Goal: Information Seeking & Learning: Learn about a topic

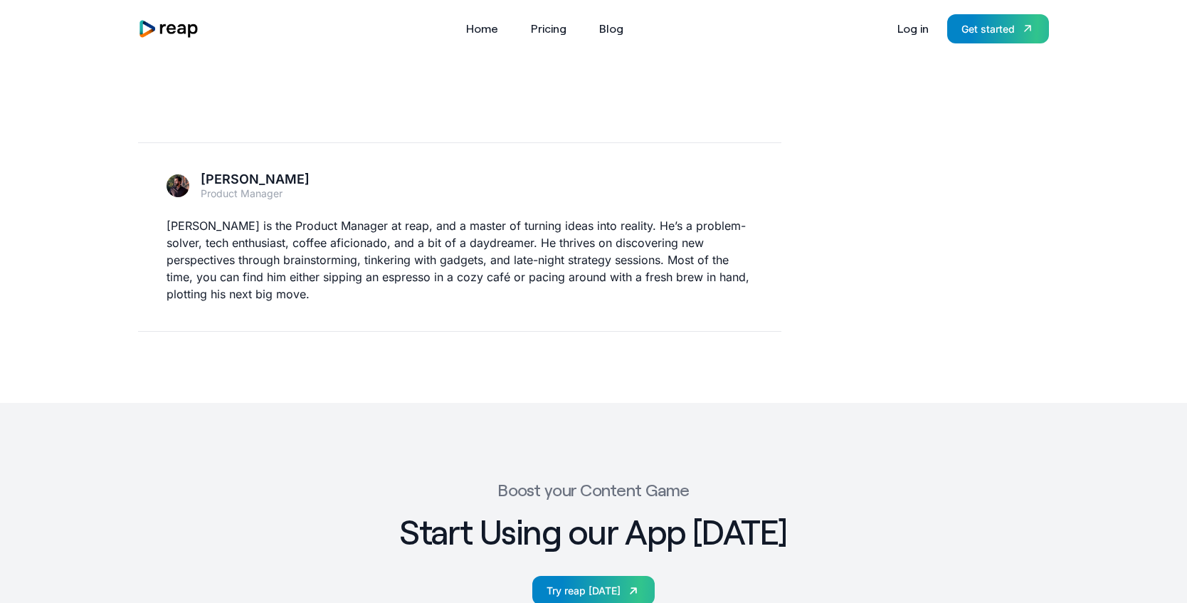
scroll to position [4624, 0]
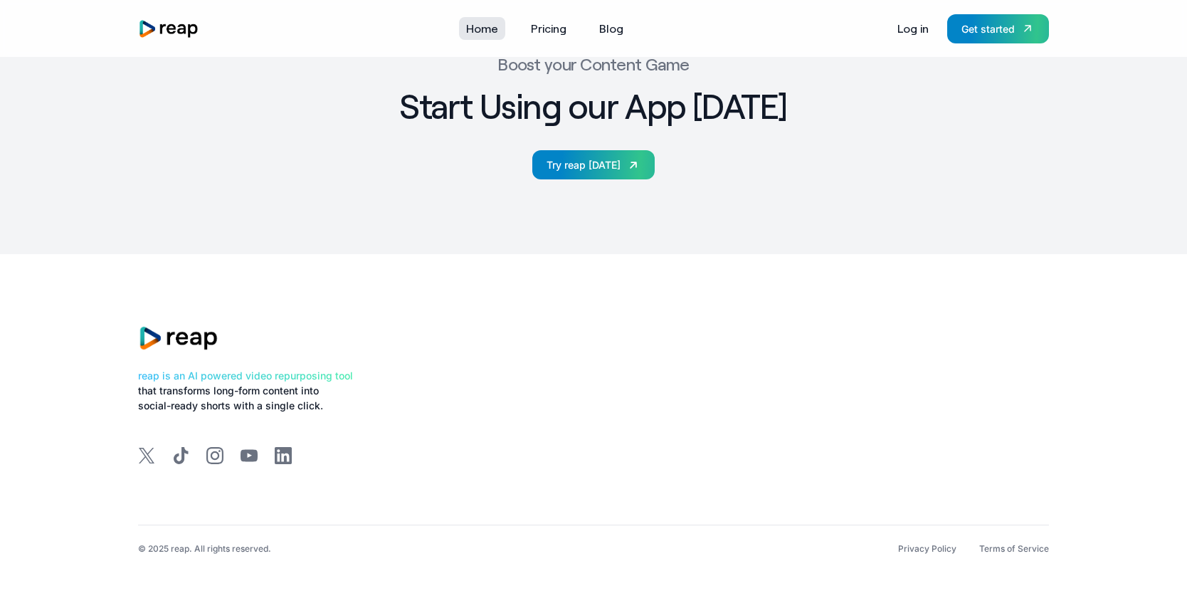
click at [482, 21] on link "Home" at bounding box center [482, 28] width 46 height 23
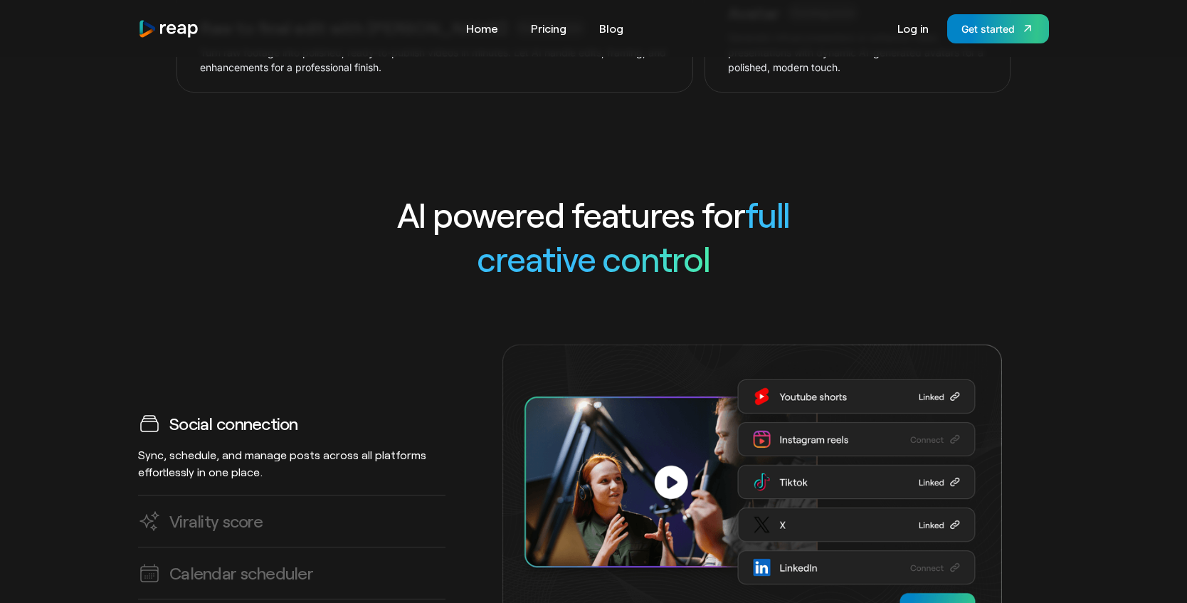
scroll to position [4417, 0]
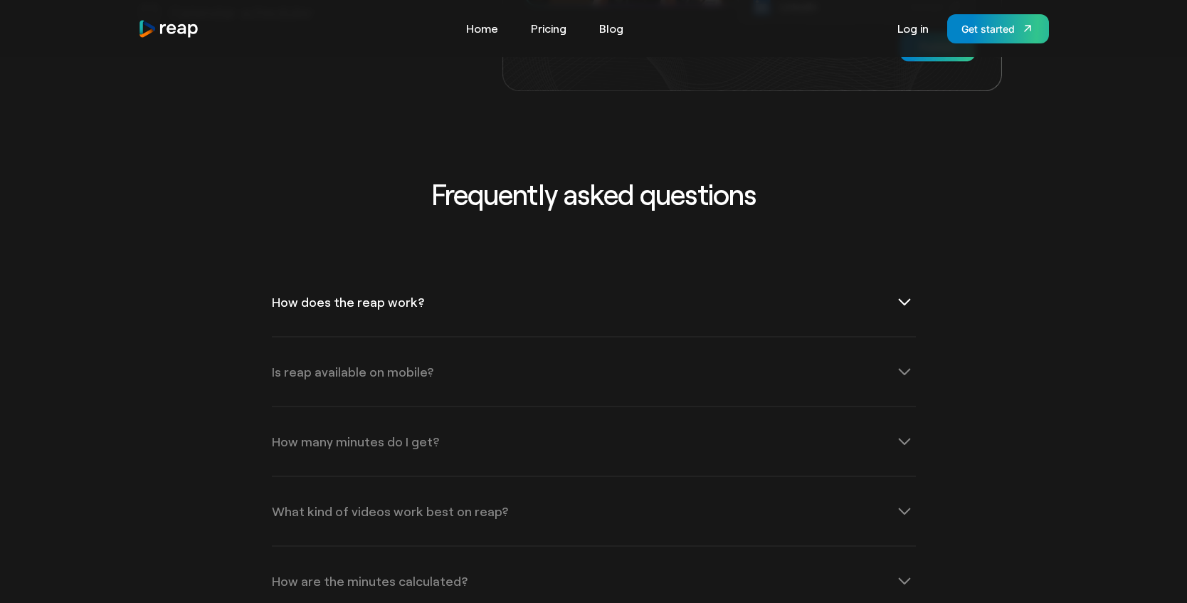
click at [911, 290] on icon at bounding box center [904, 301] width 23 height 23
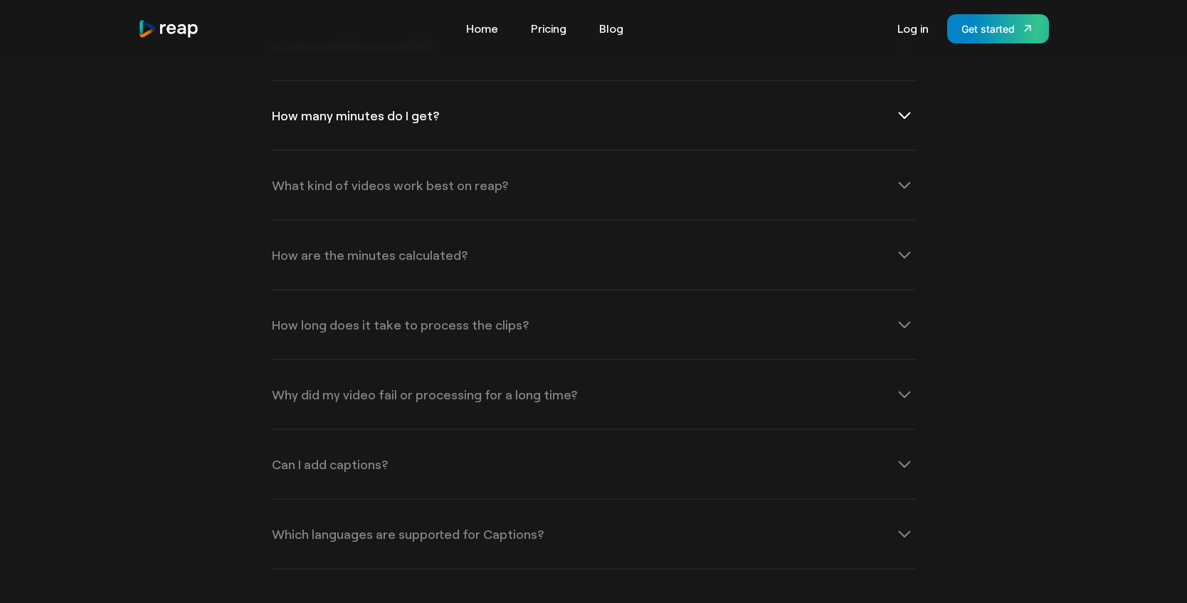
scroll to position [4885, 0]
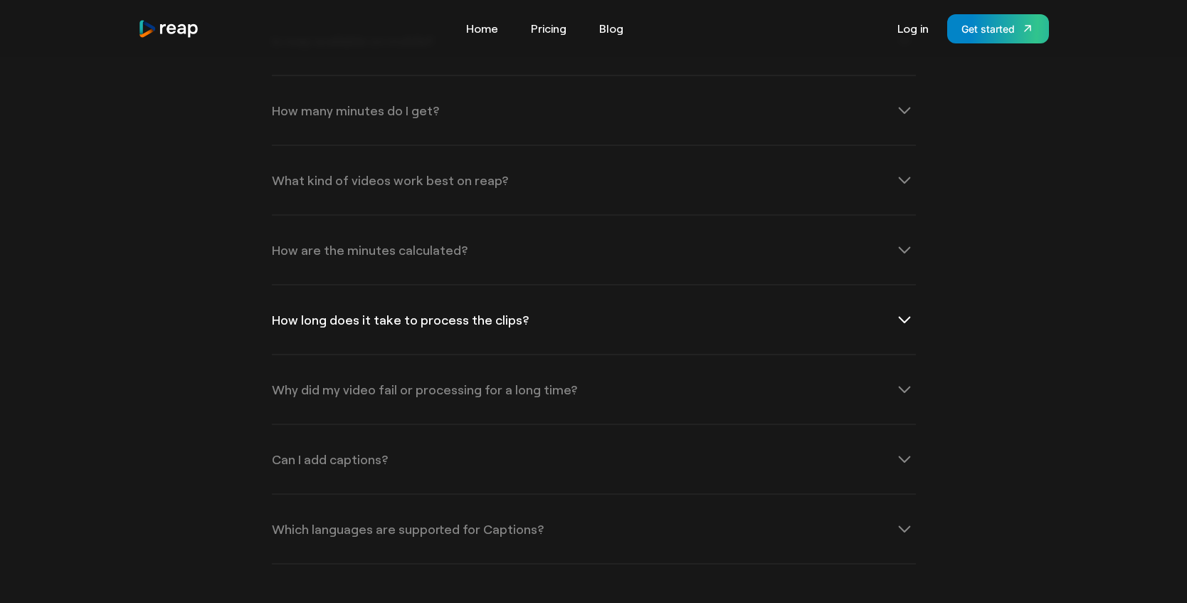
click at [900, 308] on icon at bounding box center [904, 319] width 23 height 23
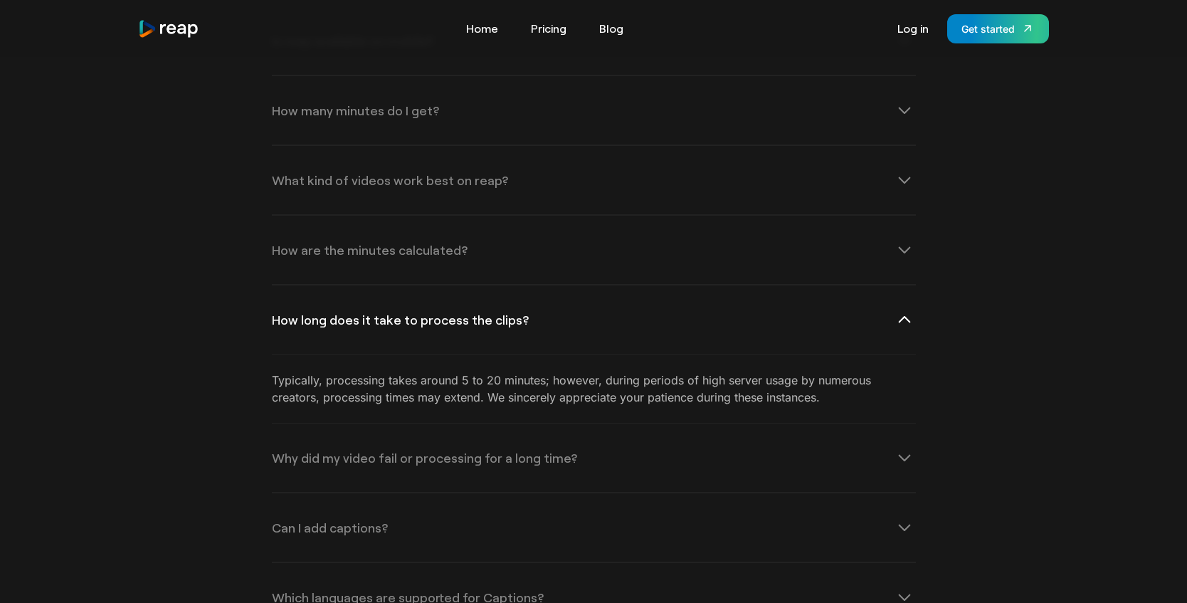
click at [899, 308] on icon at bounding box center [904, 319] width 23 height 23
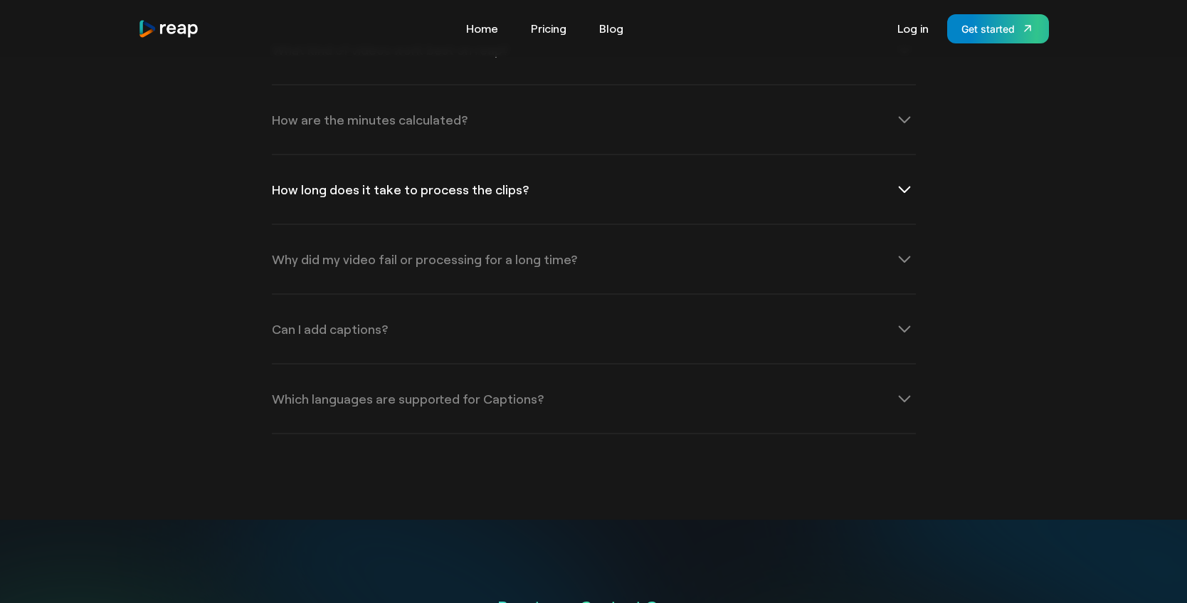
scroll to position [5016, 0]
click at [901, 316] on icon at bounding box center [904, 327] width 23 height 23
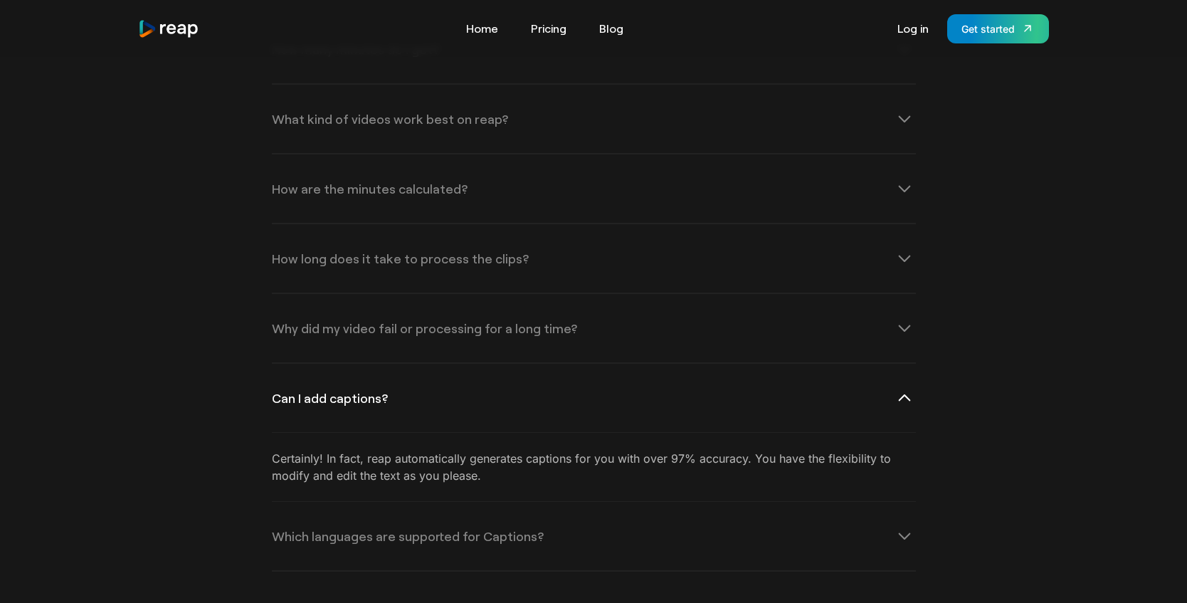
scroll to position [4943, 0]
click at [910, 527] on icon at bounding box center [904, 538] width 23 height 23
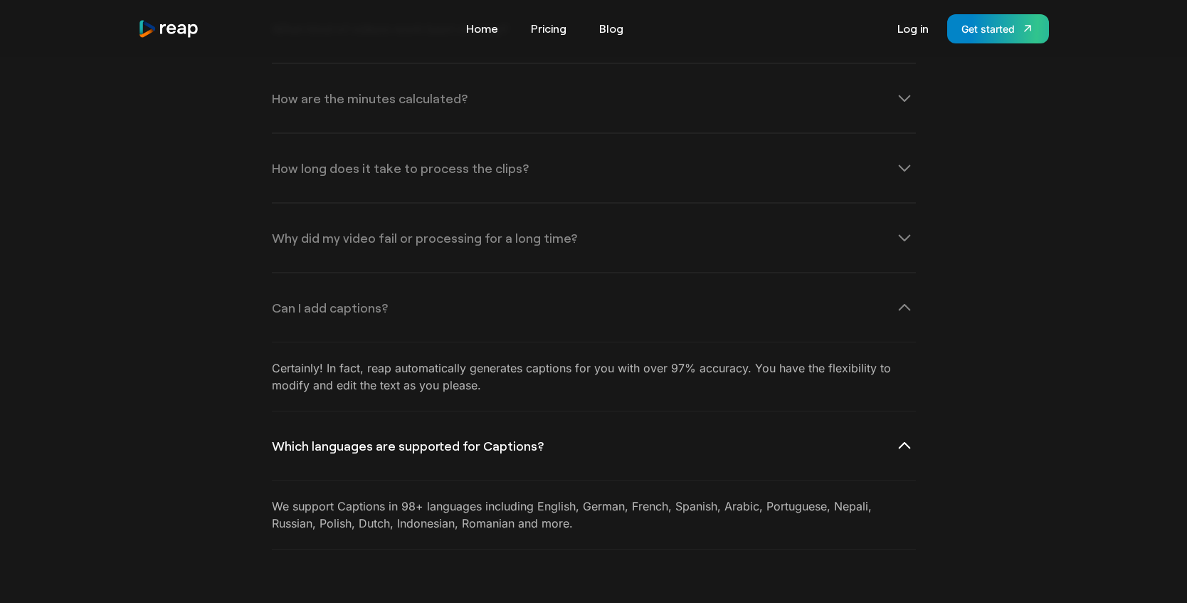
scroll to position [5103, 0]
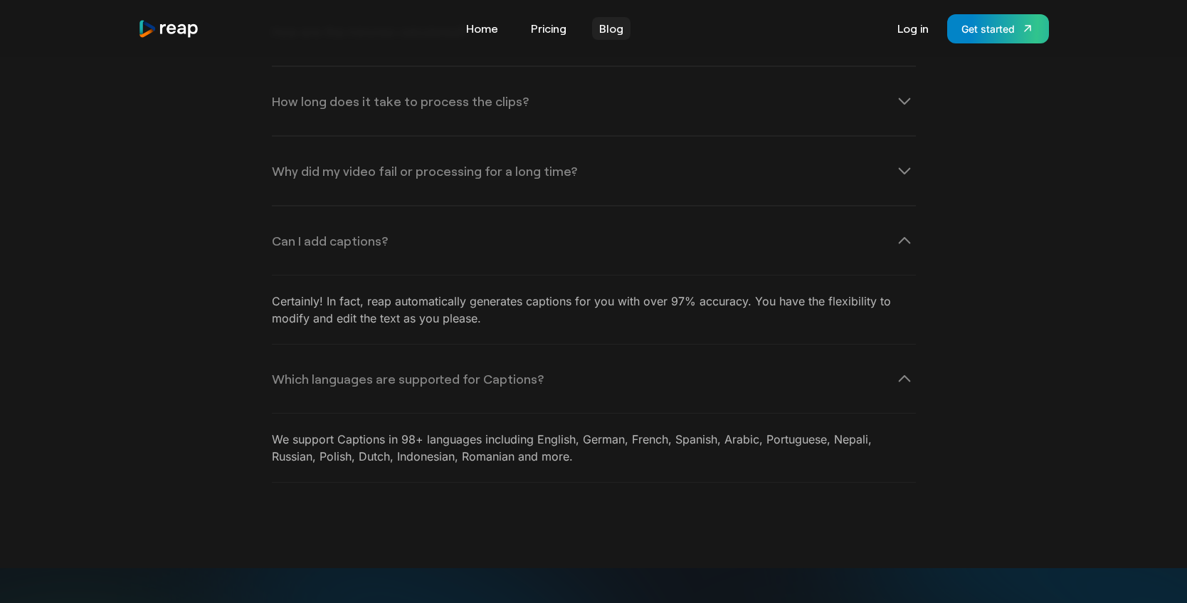
click at [605, 22] on link "Blog" at bounding box center [611, 28] width 38 height 23
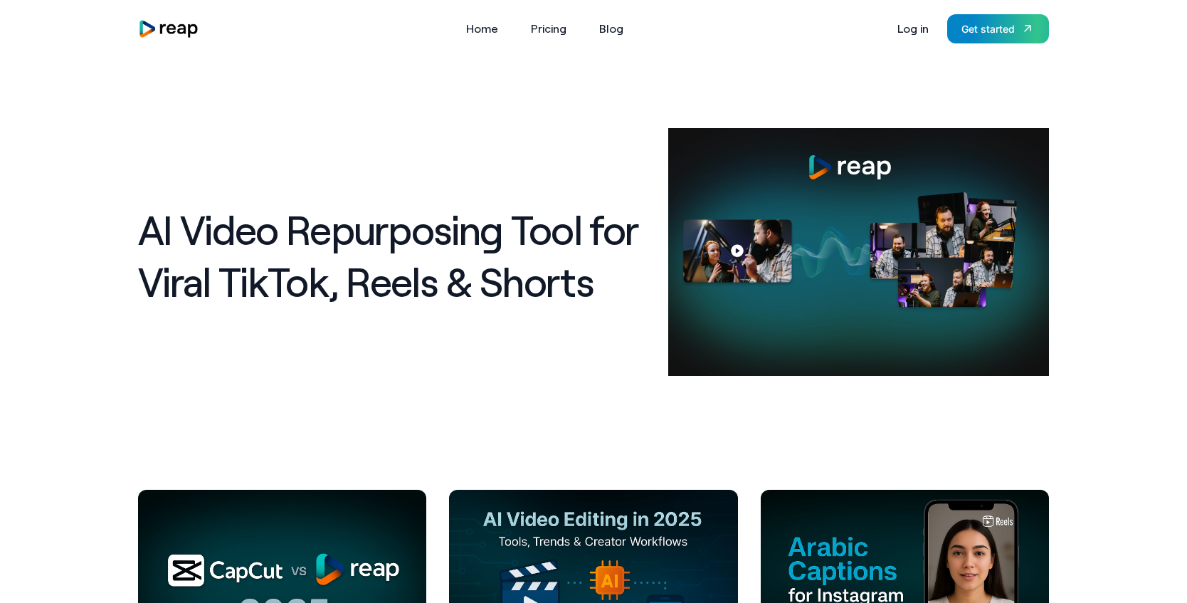
click at [659, 504] on Workflows at bounding box center [593, 586] width 288 height 192
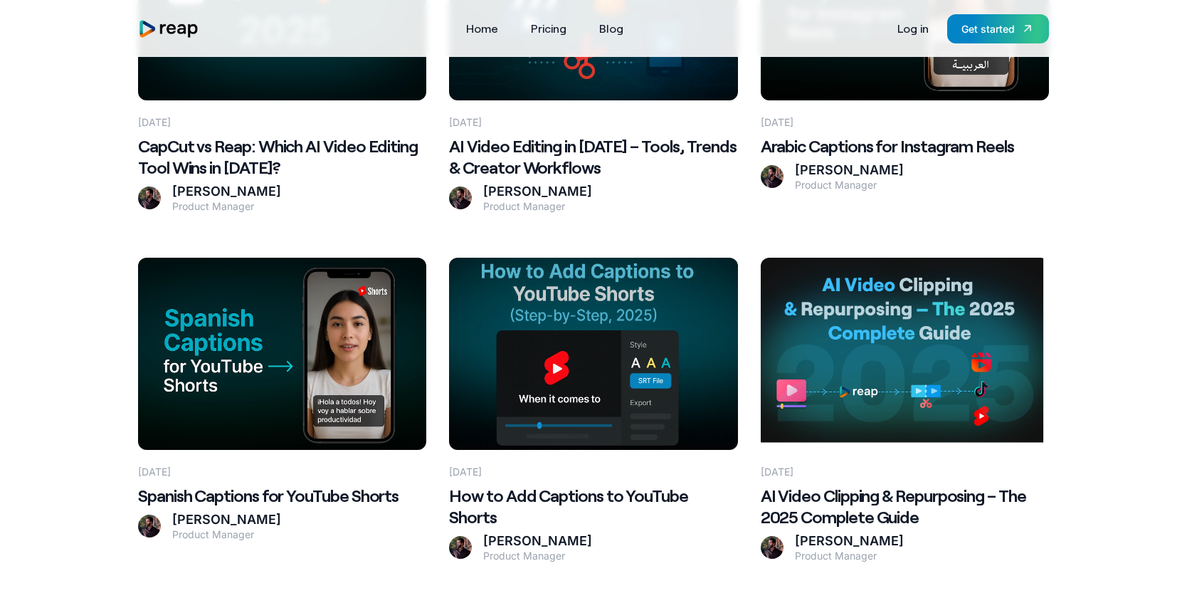
scroll to position [849, 0]
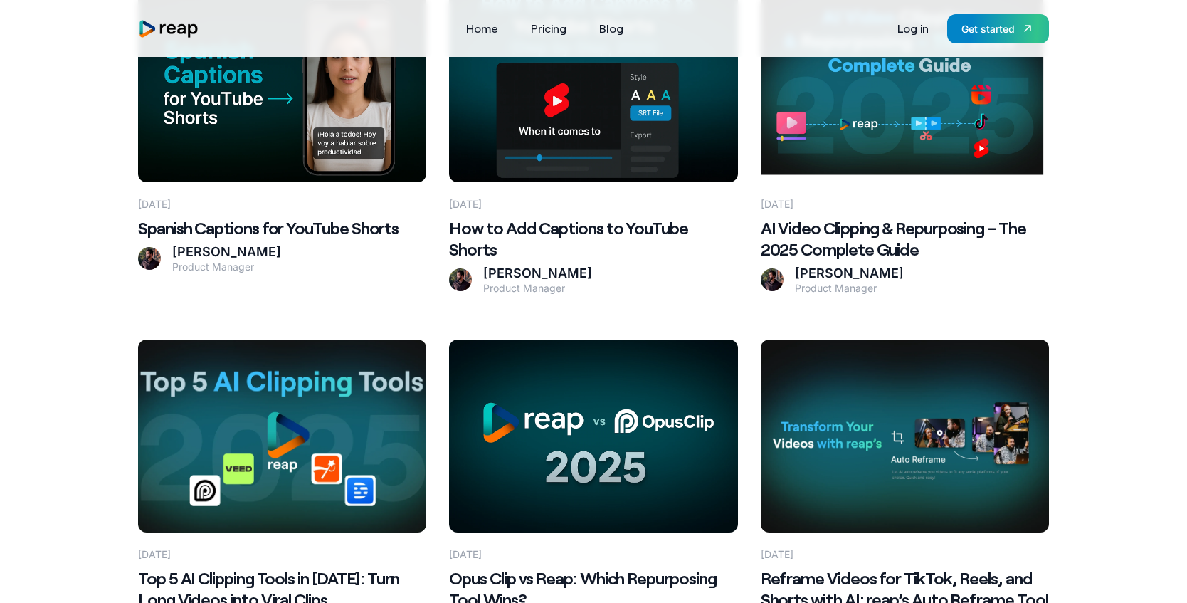
click at [588, 426] on Wins\? at bounding box center [593, 435] width 288 height 192
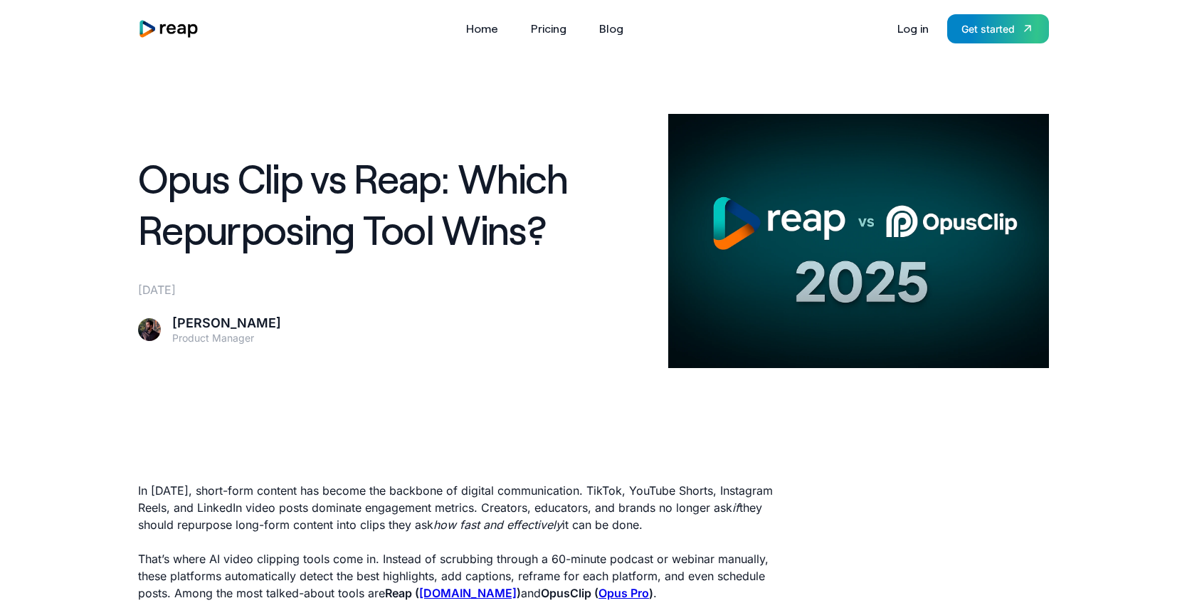
click at [166, 27] on img "home" at bounding box center [168, 28] width 61 height 19
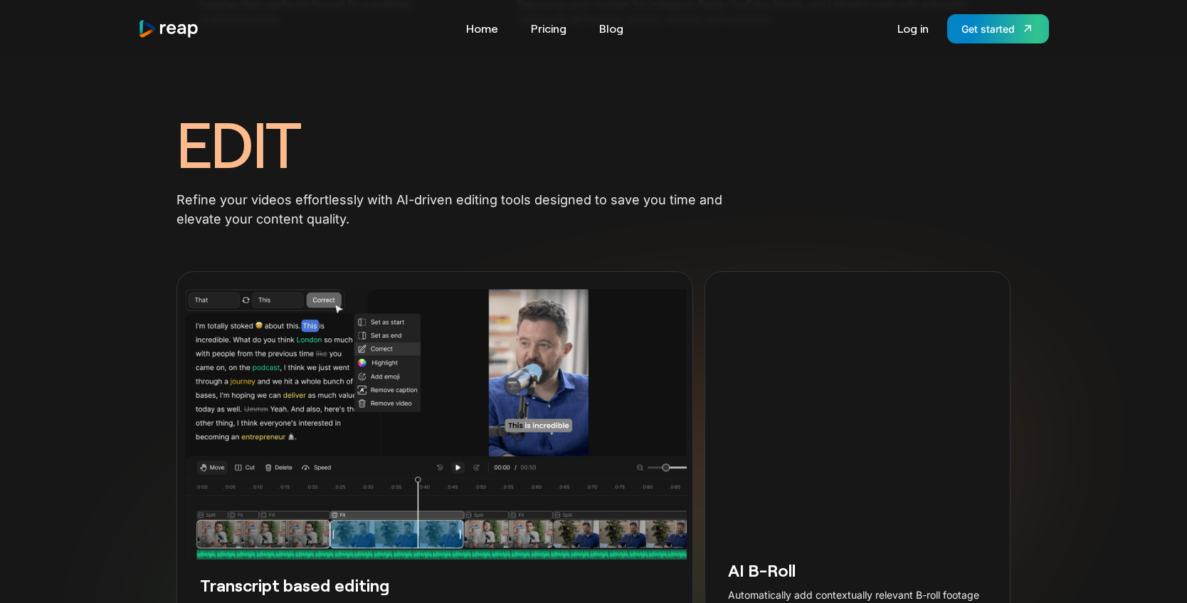
scroll to position [2375, 0]
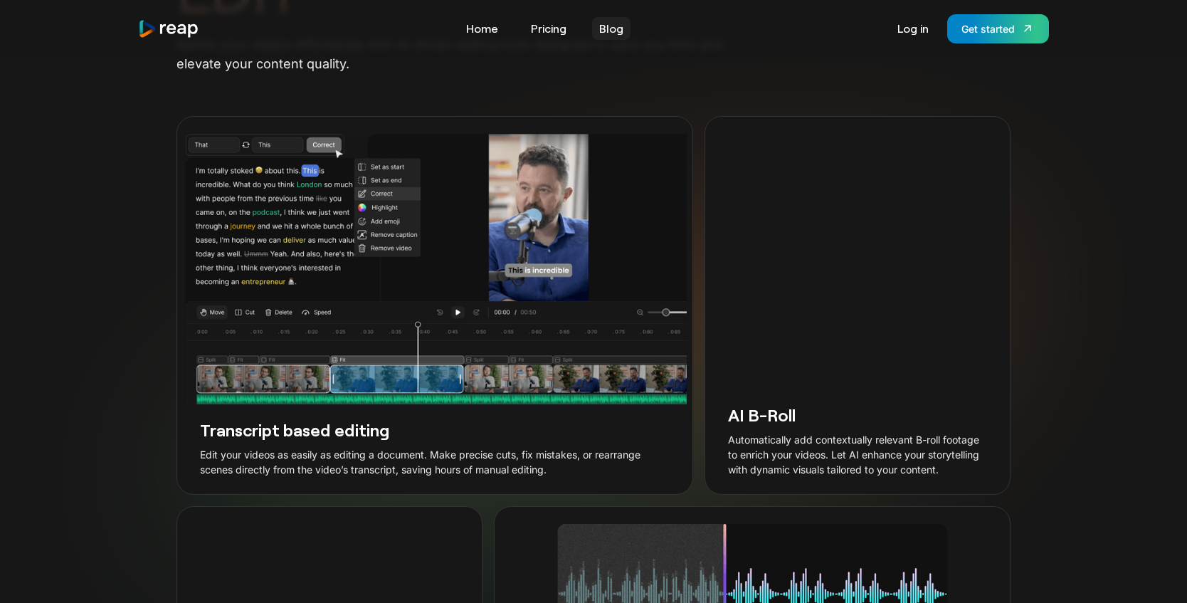
click at [625, 20] on link "Blog" at bounding box center [611, 28] width 38 height 23
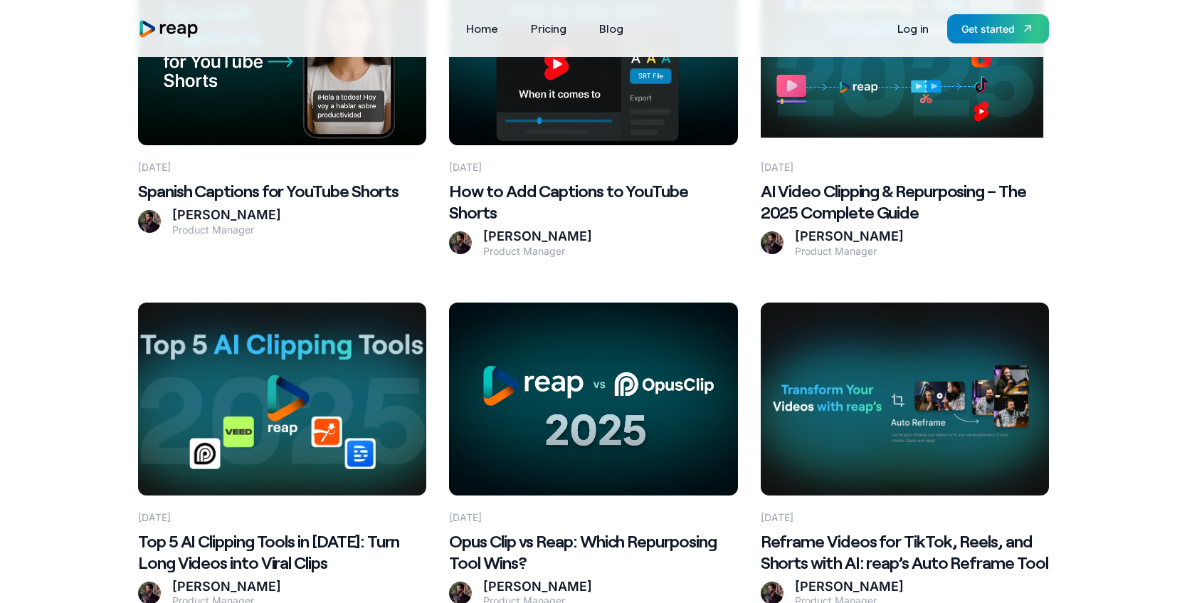
click at [502, 394] on Wins\? at bounding box center [593, 398] width 288 height 192
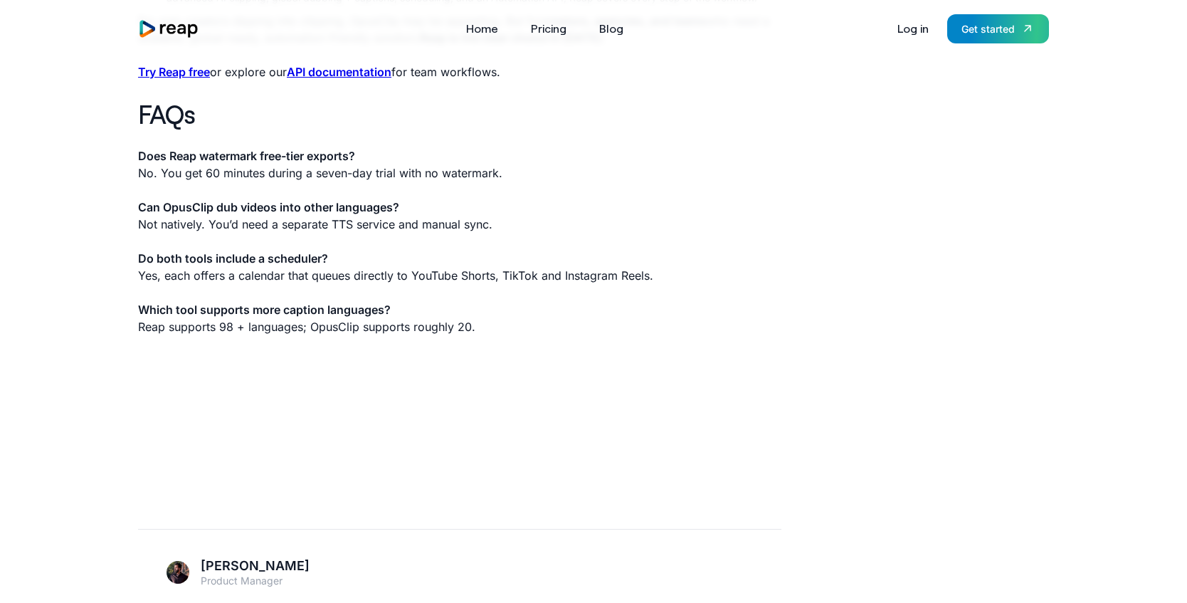
scroll to position [3141, 0]
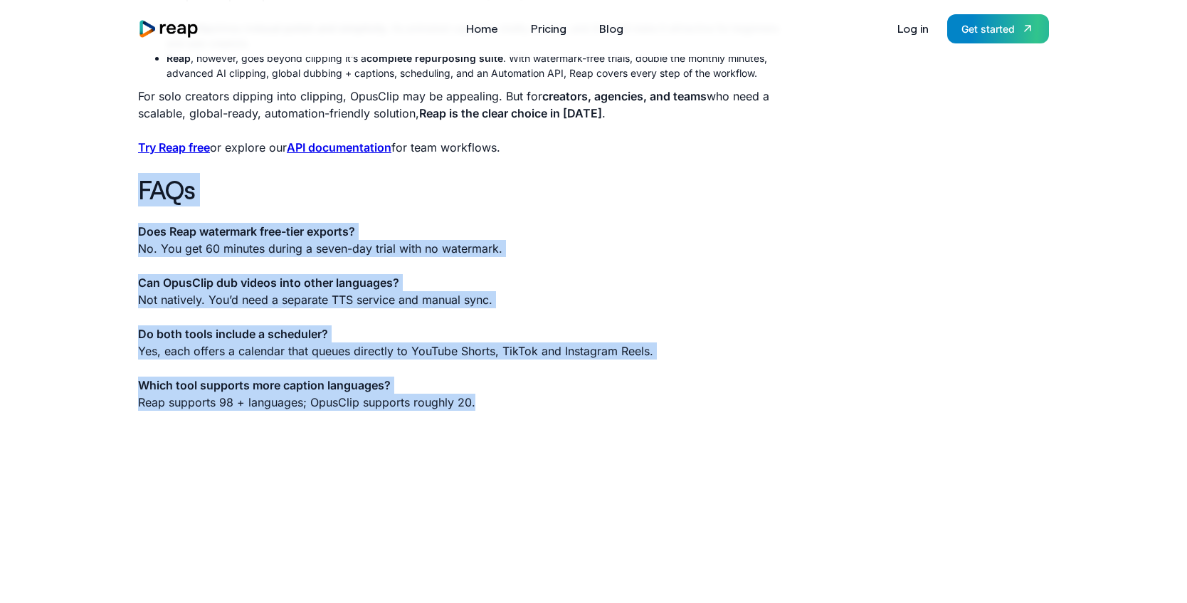
copy div "FAQs Does Reap watermark free-tier exports? No. You get 60 minutes during a sev…"
drag, startPoint x: 490, startPoint y: 405, endPoint x: 131, endPoint y: 183, distance: 422.4
click at [476, 26] on link "Home" at bounding box center [482, 28] width 46 height 23
